Goal: Information Seeking & Learning: Learn about a topic

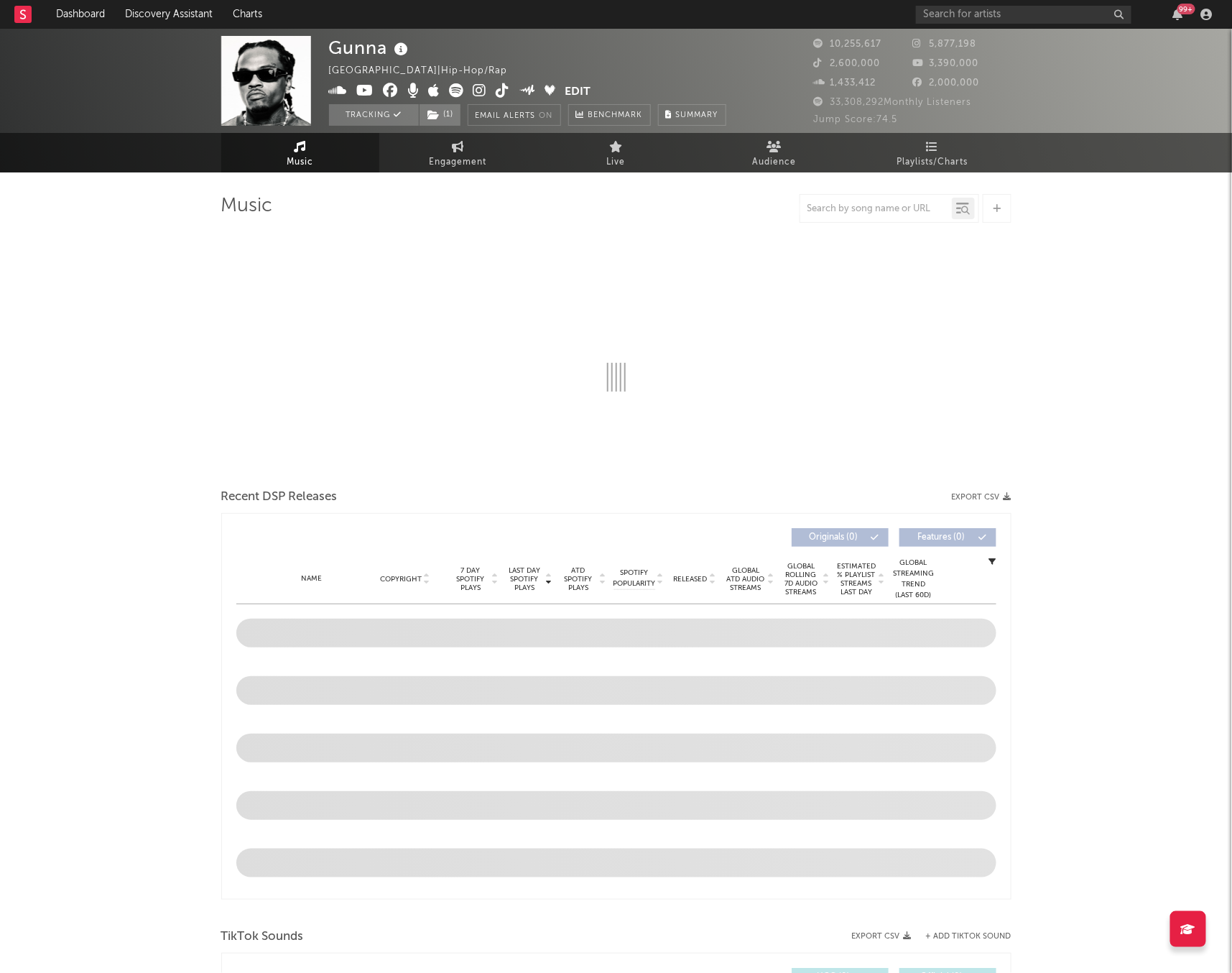
select select "6m"
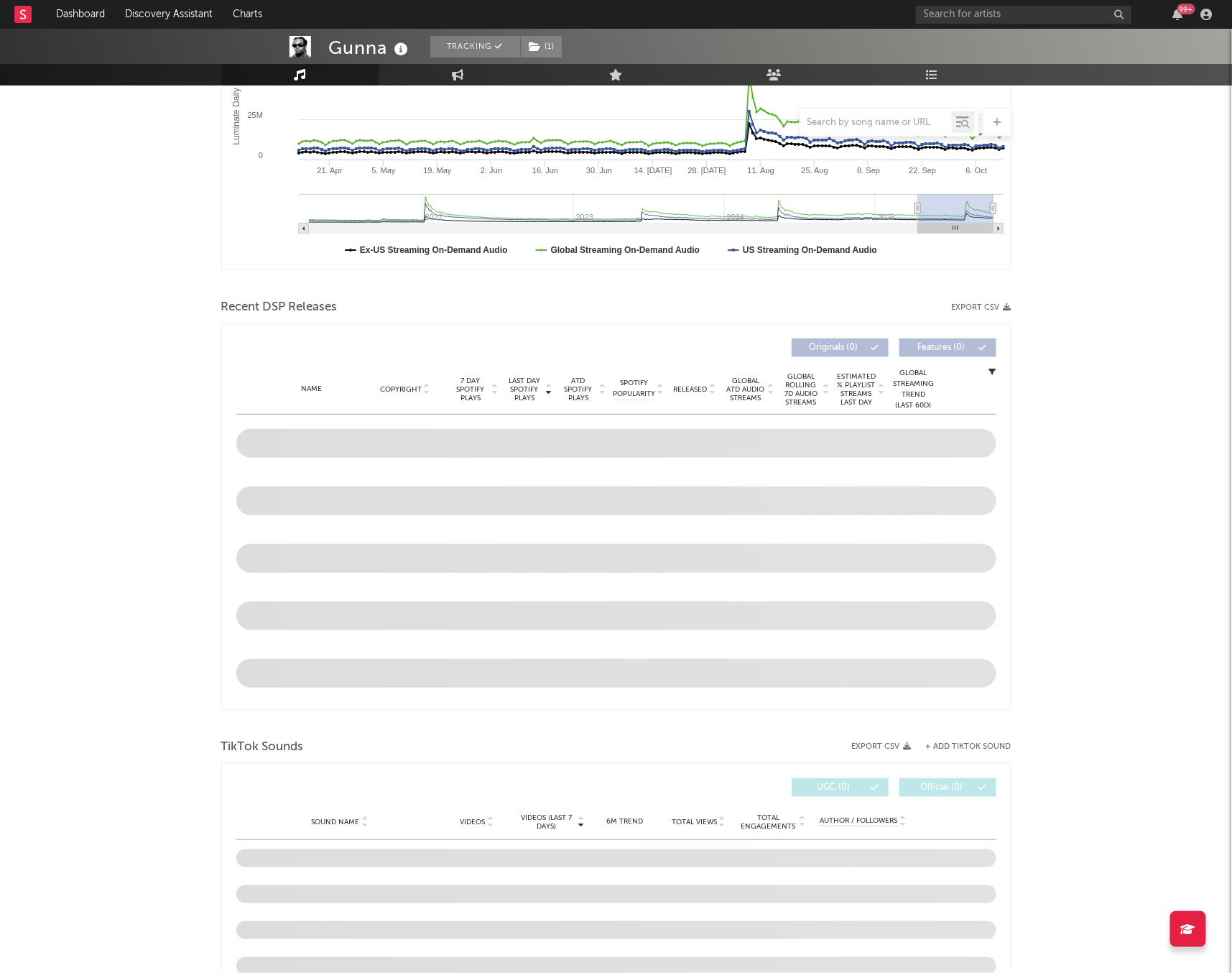
scroll to position [460, 0]
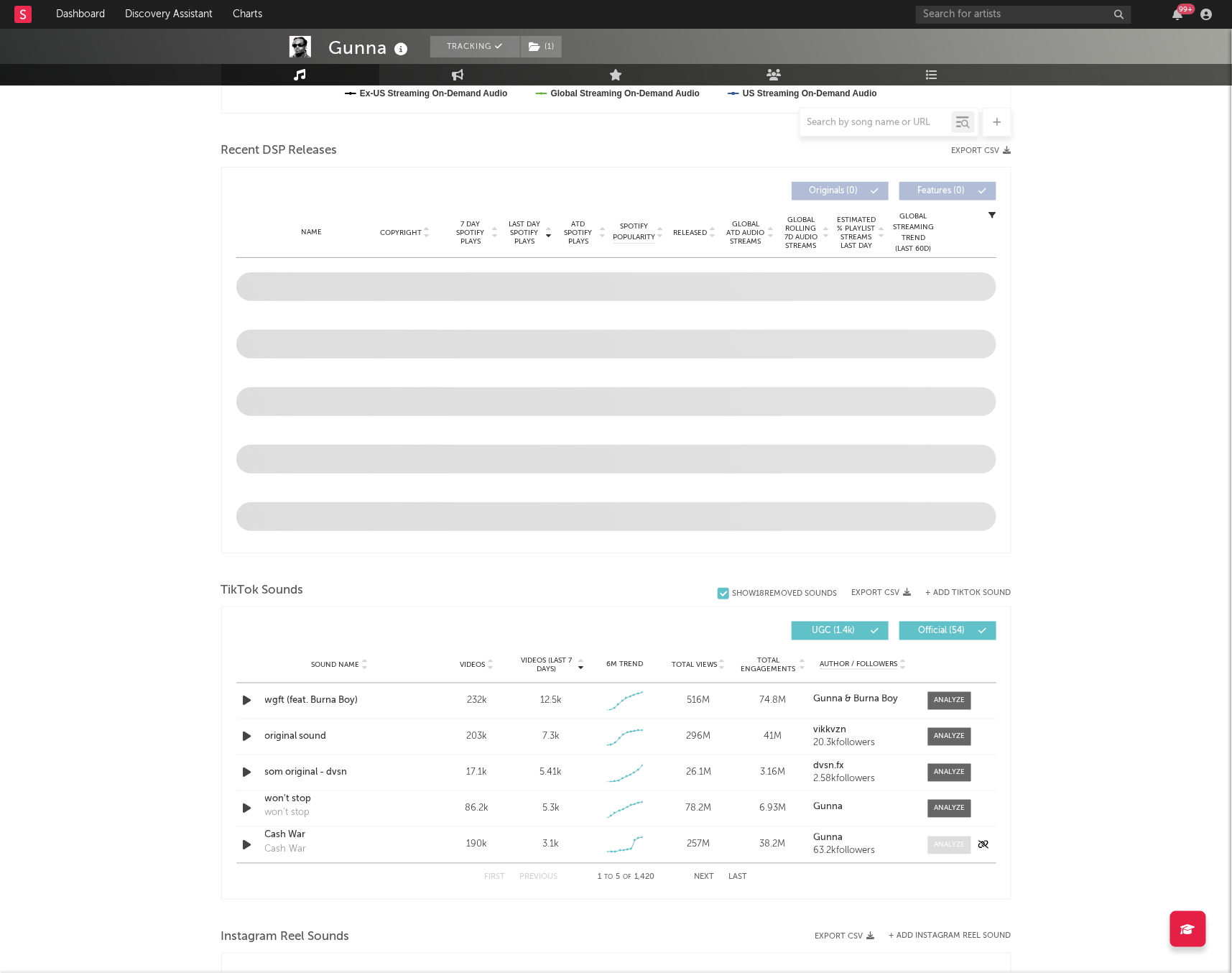
click at [953, 850] on div at bounding box center [949, 845] width 31 height 11
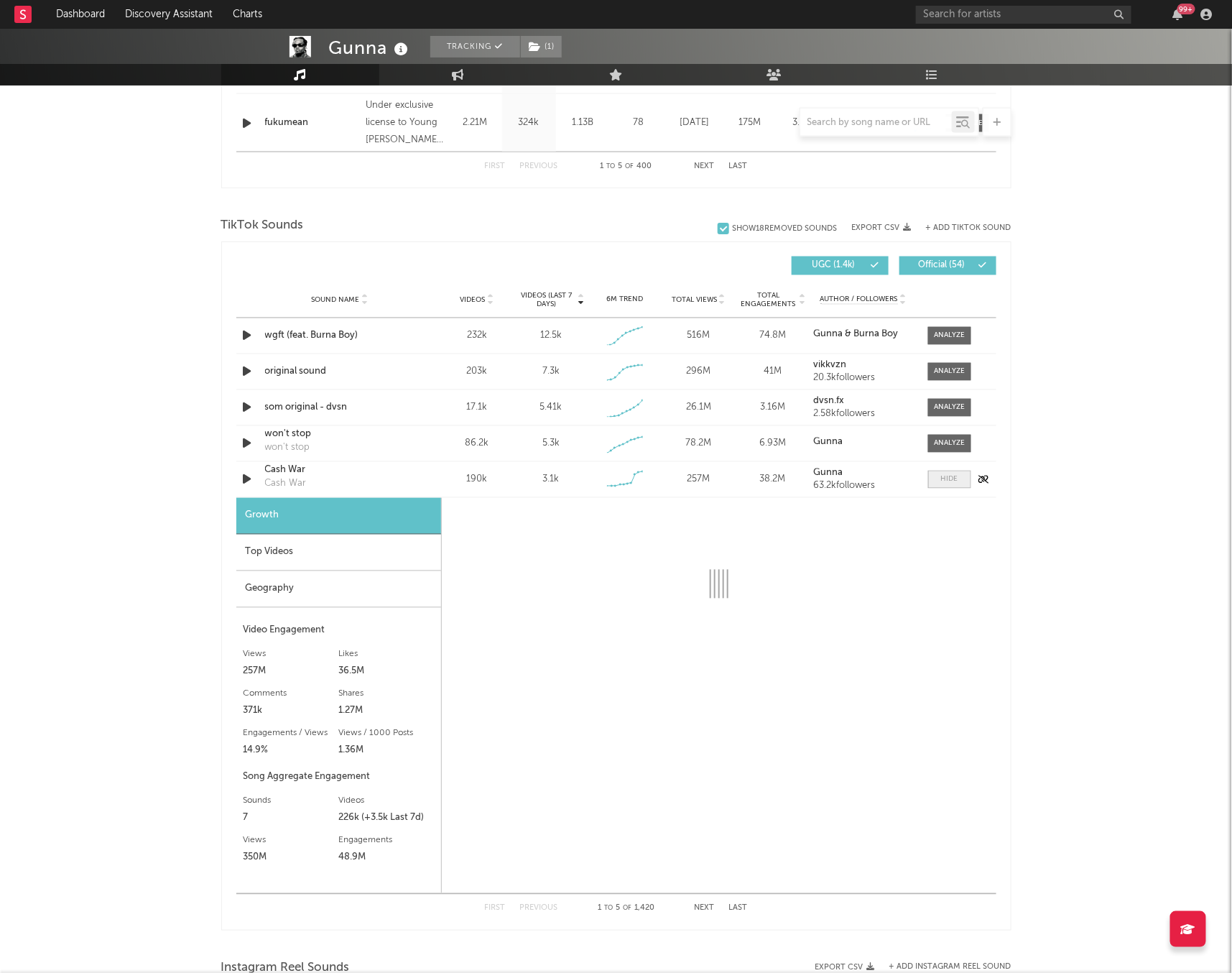
scroll to position [855, 0]
click at [254, 367] on icon "button" at bounding box center [247, 370] width 15 height 18
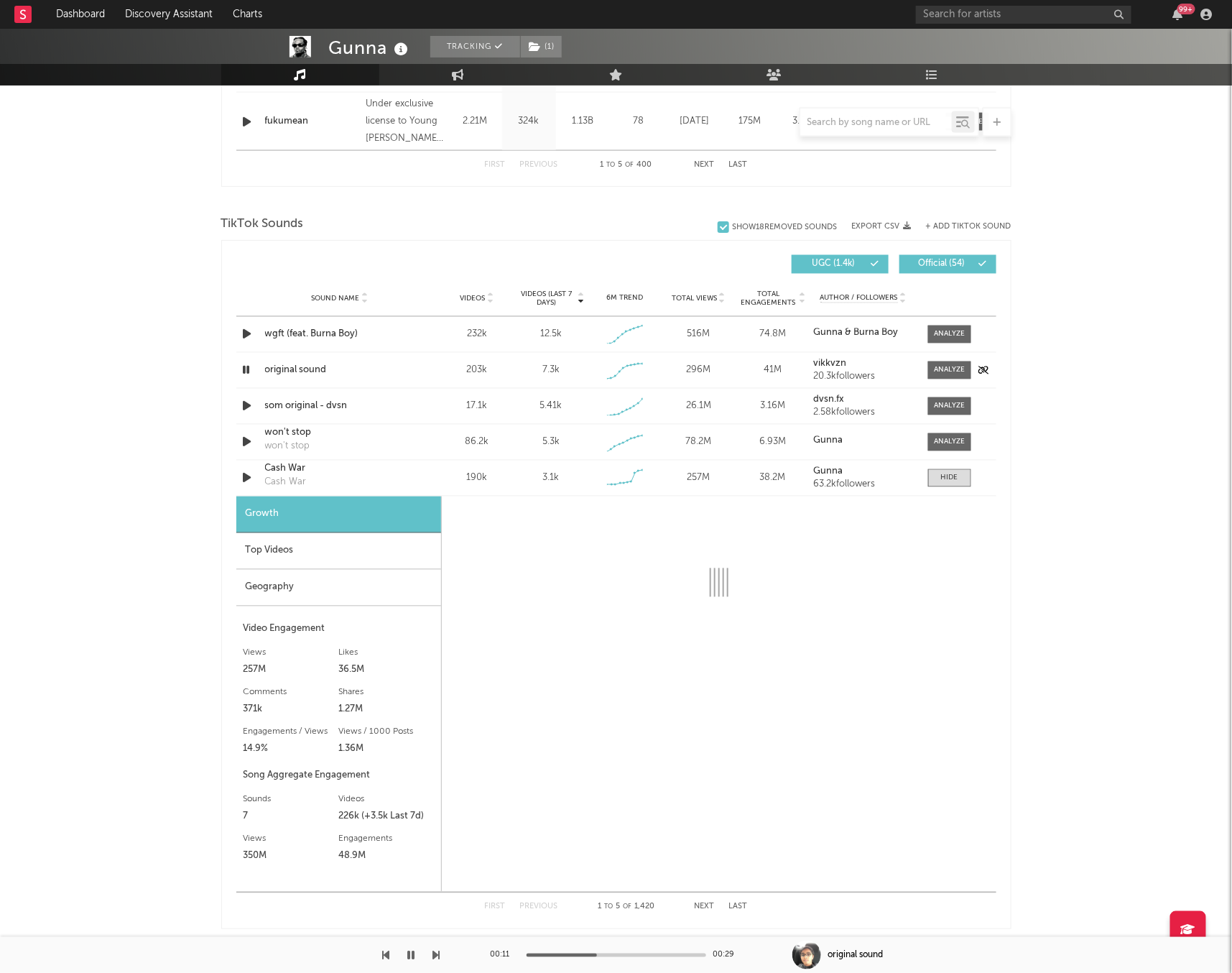
click at [247, 370] on icon "button" at bounding box center [246, 370] width 13 height 18
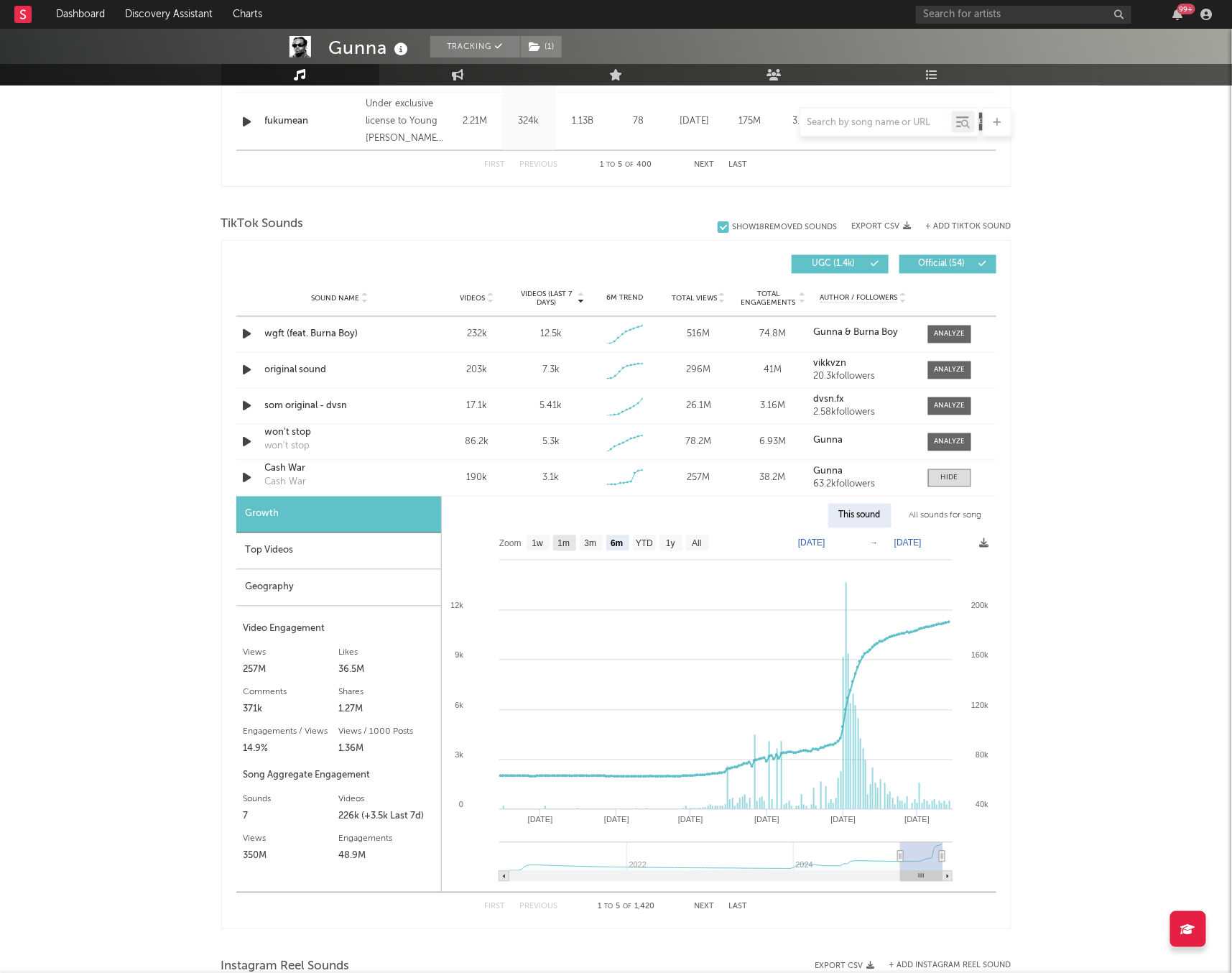
click at [567, 545] on text "1m" at bounding box center [564, 544] width 13 height 10
select select "1m"
type input "[DATE]"
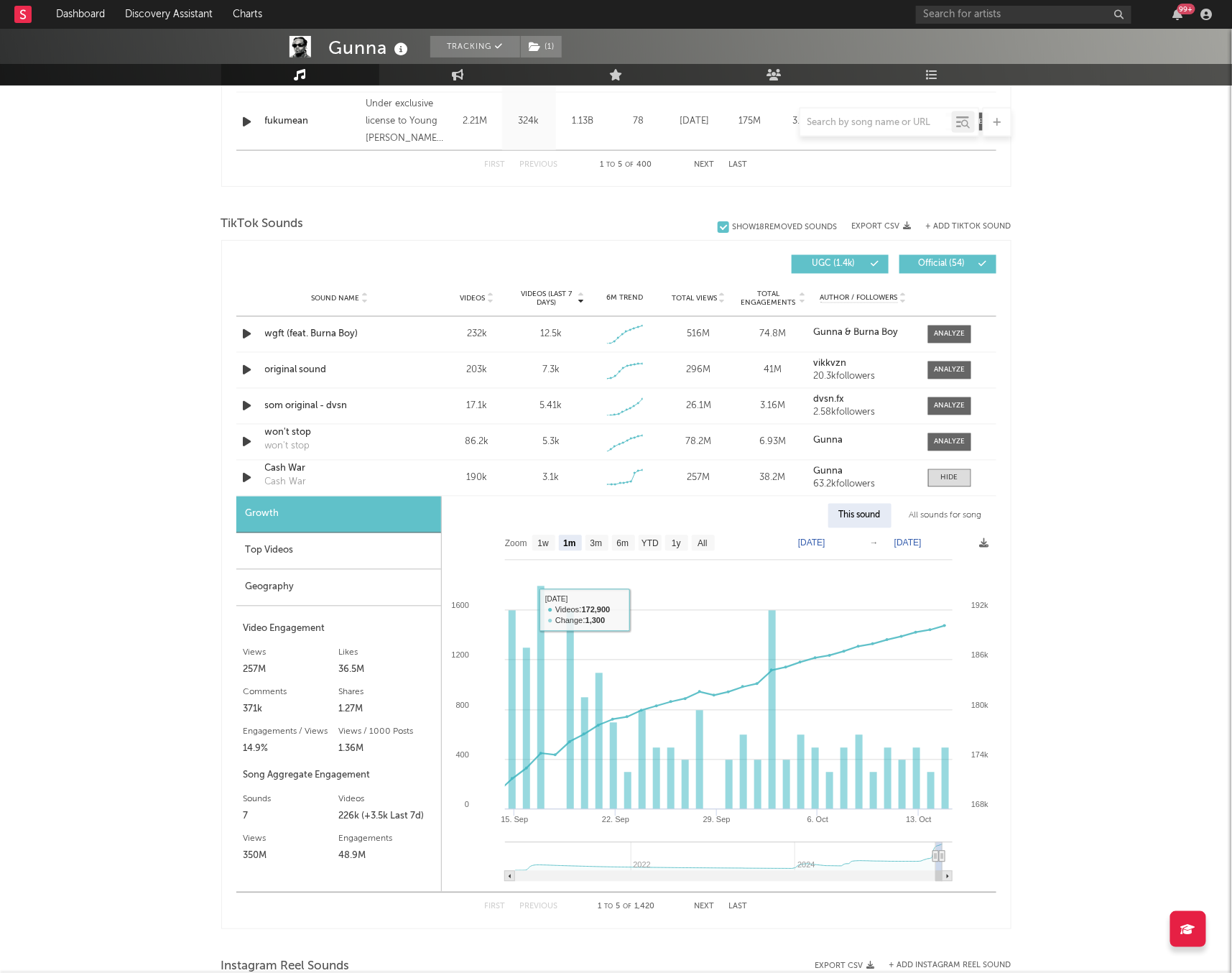
click at [346, 553] on div "Top Videos" at bounding box center [338, 551] width 205 height 37
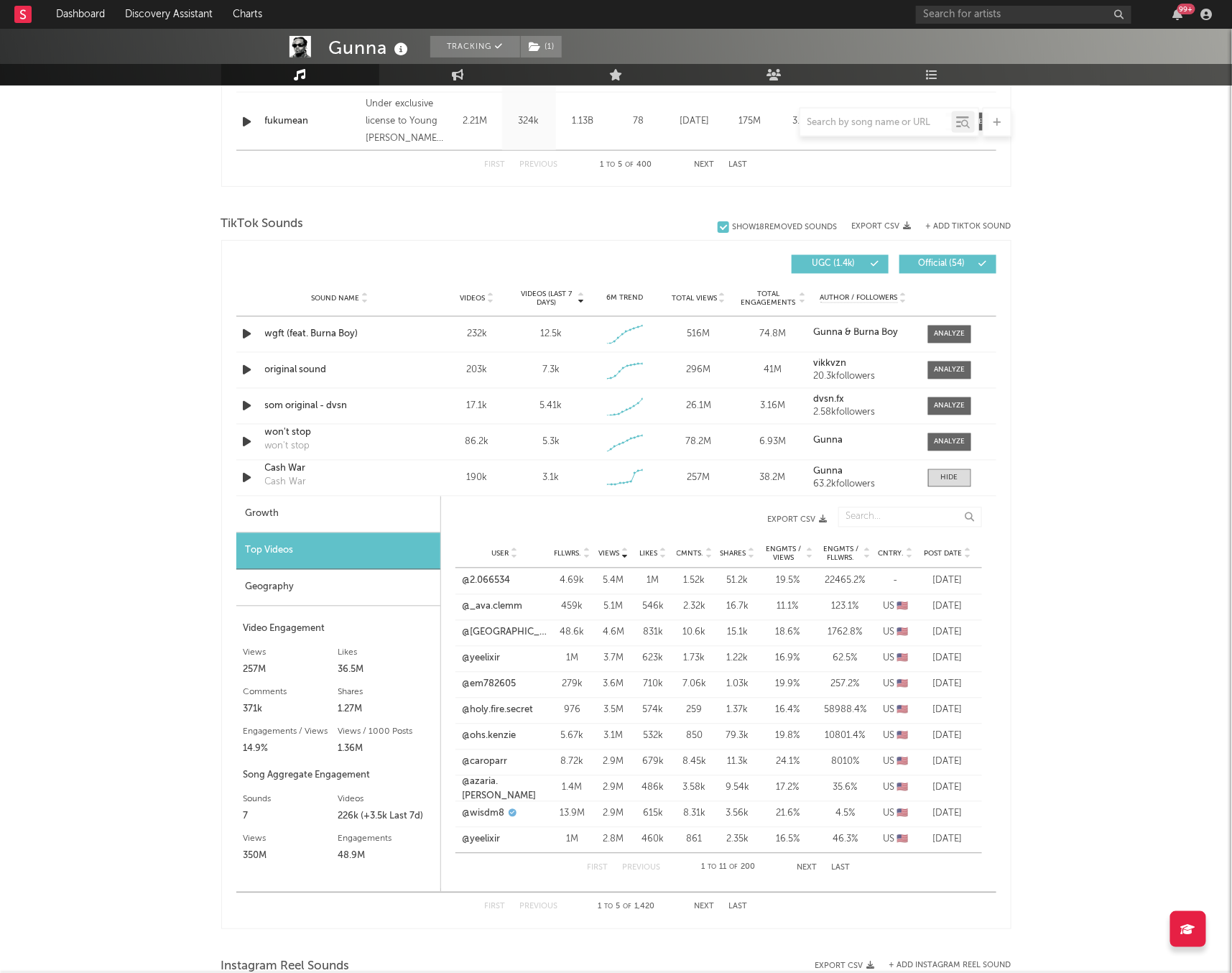
click at [932, 548] on div "Post Date" at bounding box center [948, 554] width 54 height 11
click at [941, 376] on span at bounding box center [950, 370] width 43 height 18
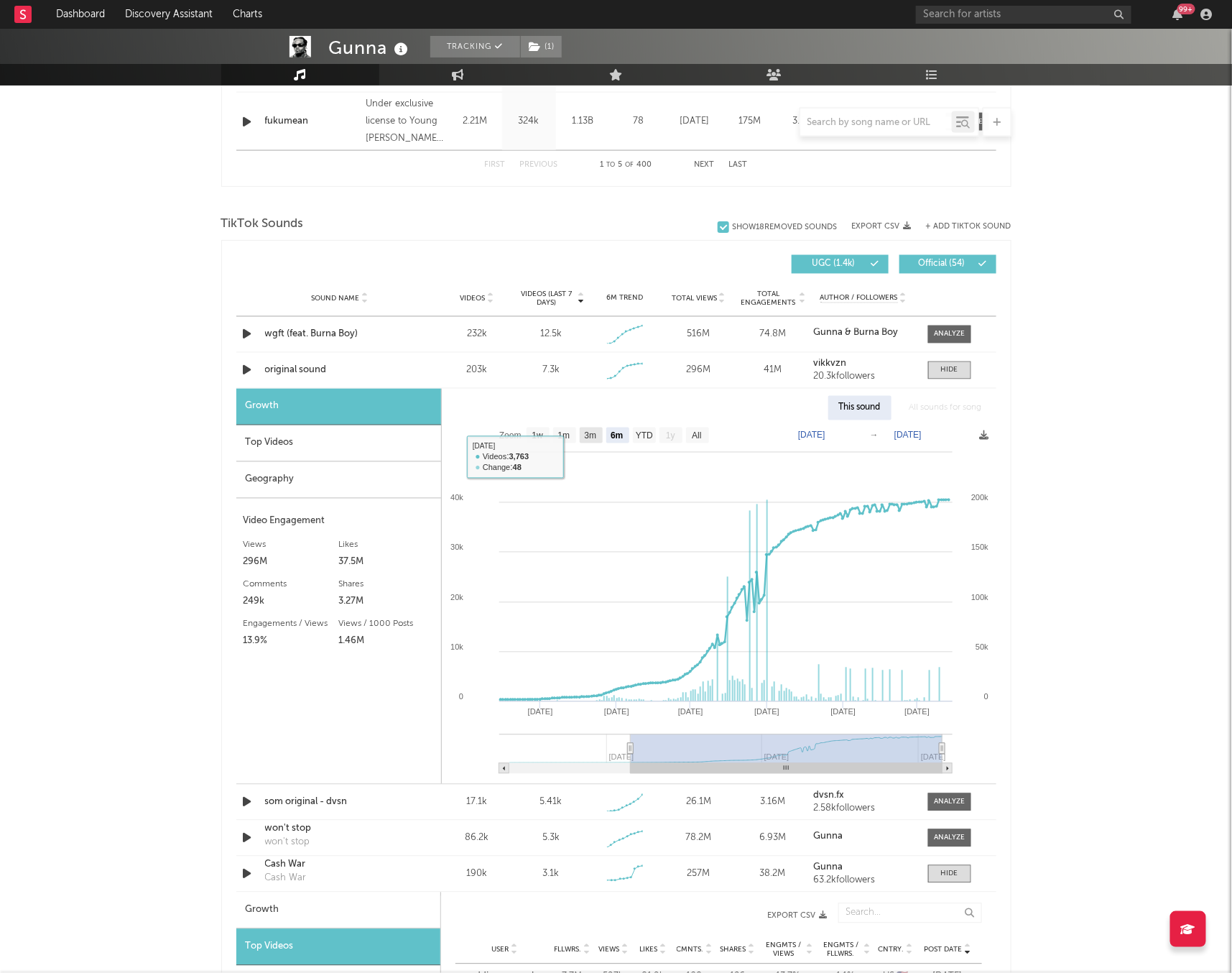
click at [592, 435] on text "3m" at bounding box center [590, 435] width 13 height 10
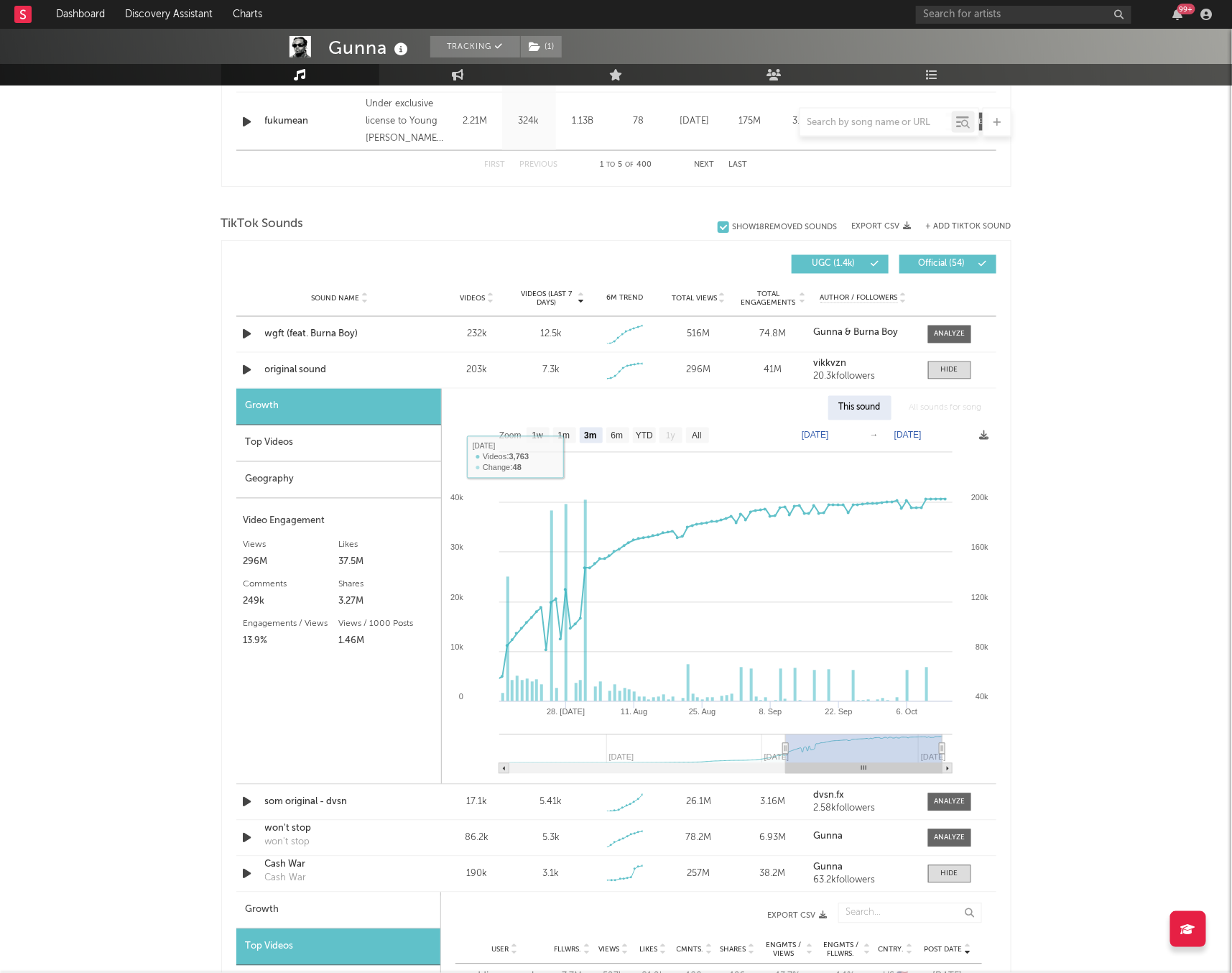
select select "3m"
type input "[DATE]"
